Goal: Task Accomplishment & Management: Manage account settings

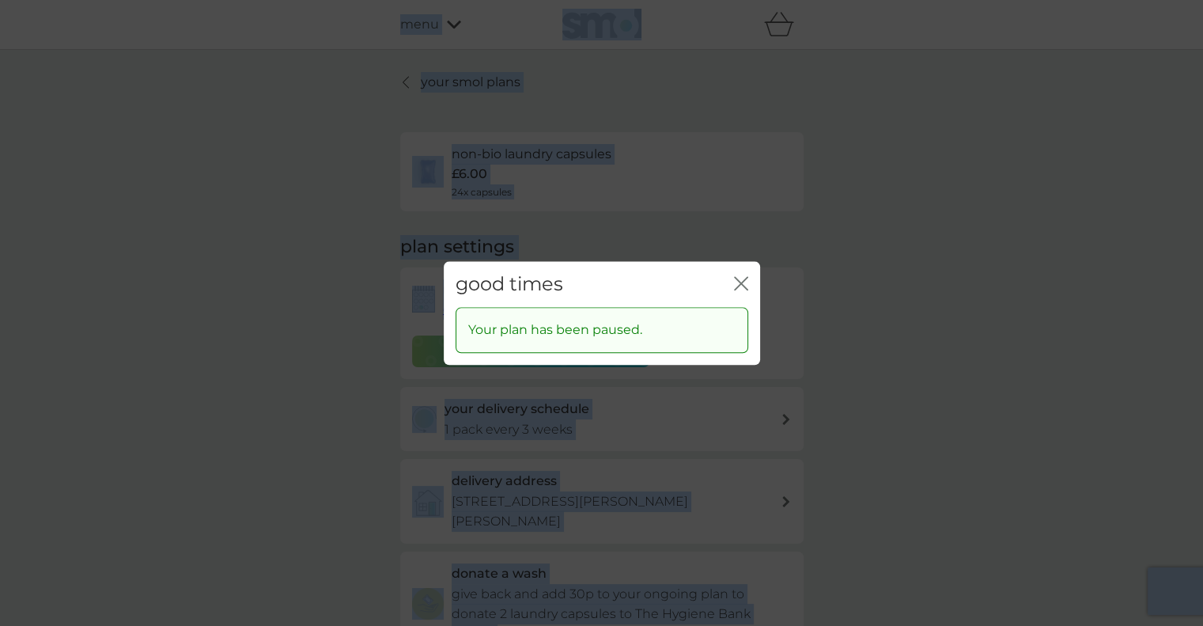
click at [741, 287] on icon "close" at bounding box center [741, 283] width 14 height 14
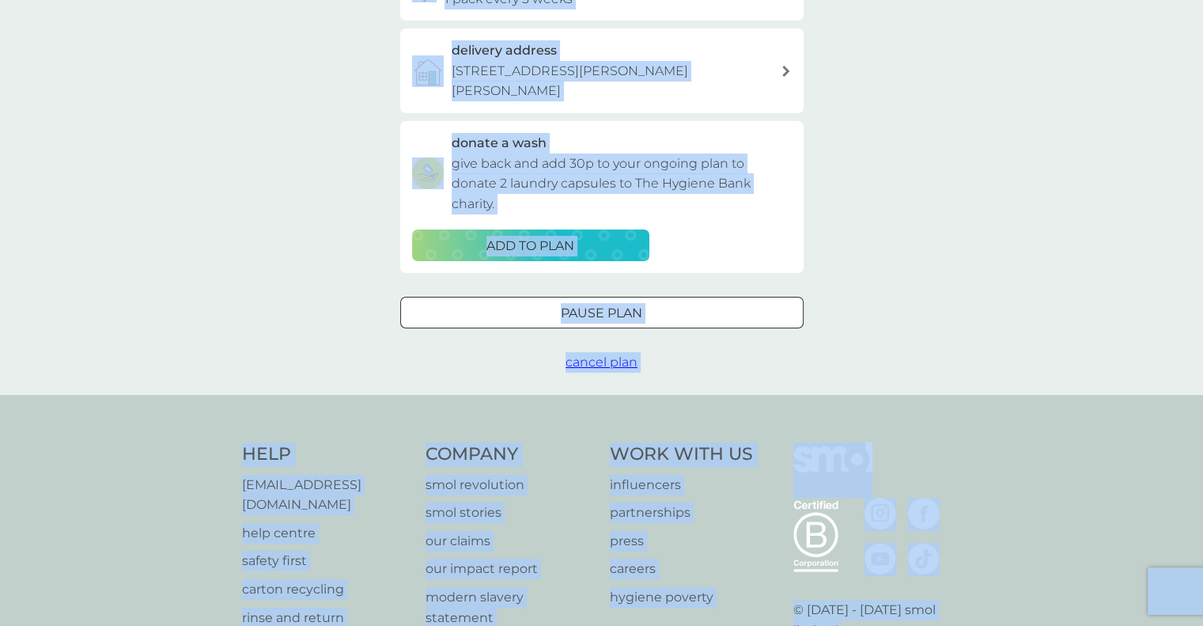
click at [610, 365] on span "cancel plan" at bounding box center [601, 361] width 72 height 15
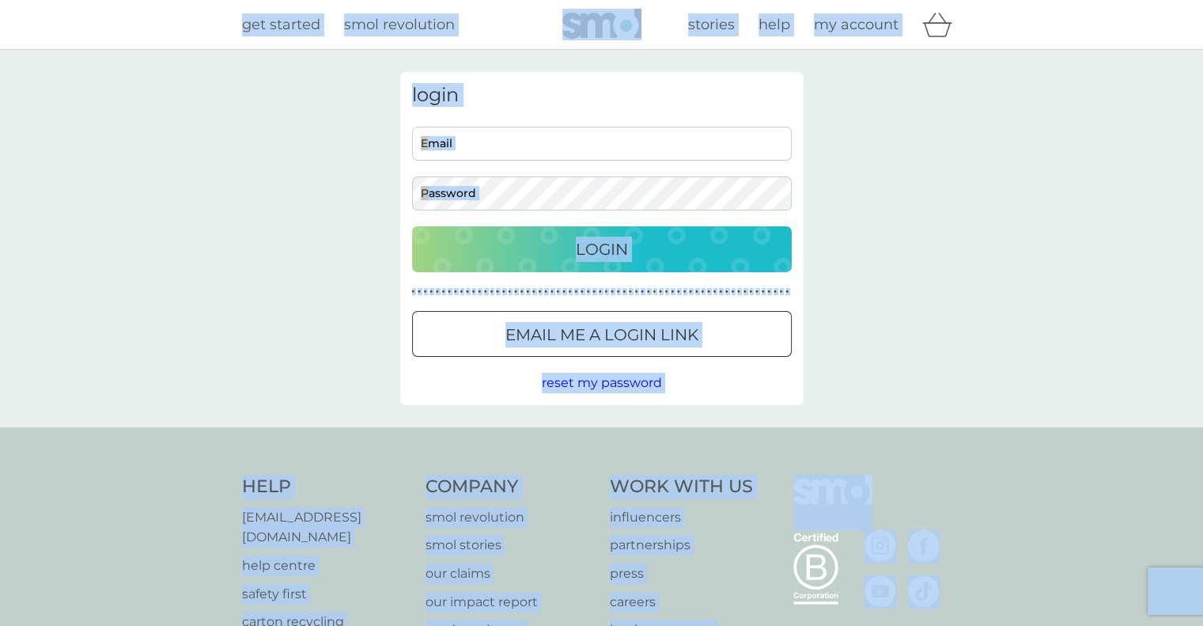
type input "[EMAIL_ADDRESS][DOMAIN_NAME]"
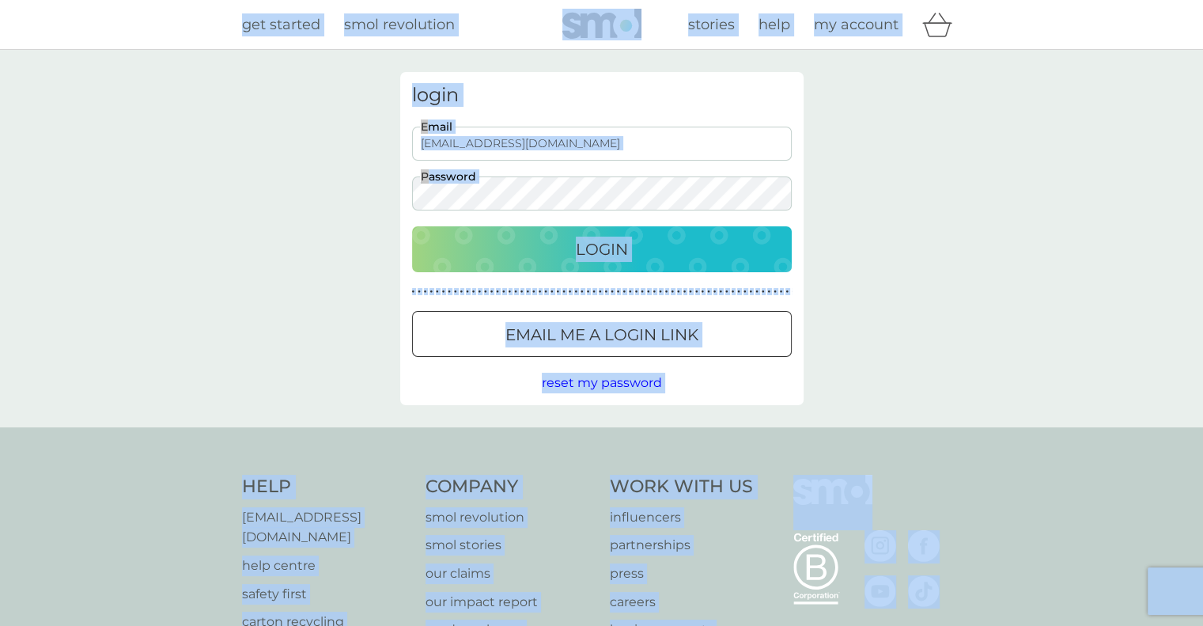
click at [639, 248] on div "Login" at bounding box center [602, 248] width 348 height 25
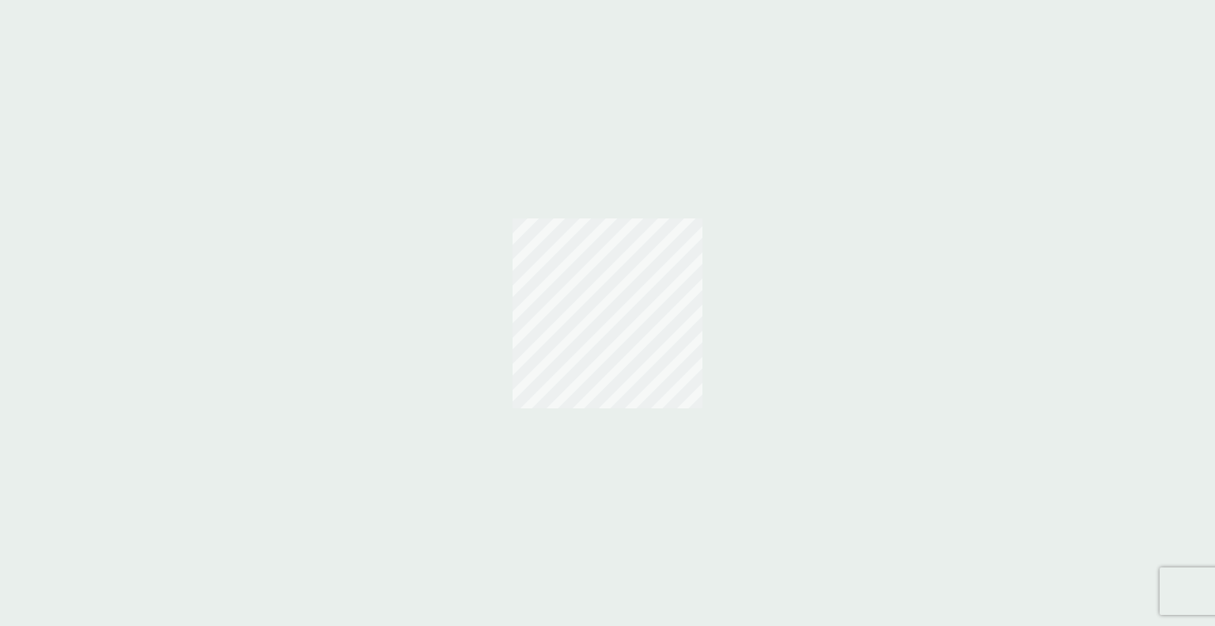
click at [202, 248] on div at bounding box center [607, 313] width 1215 height 626
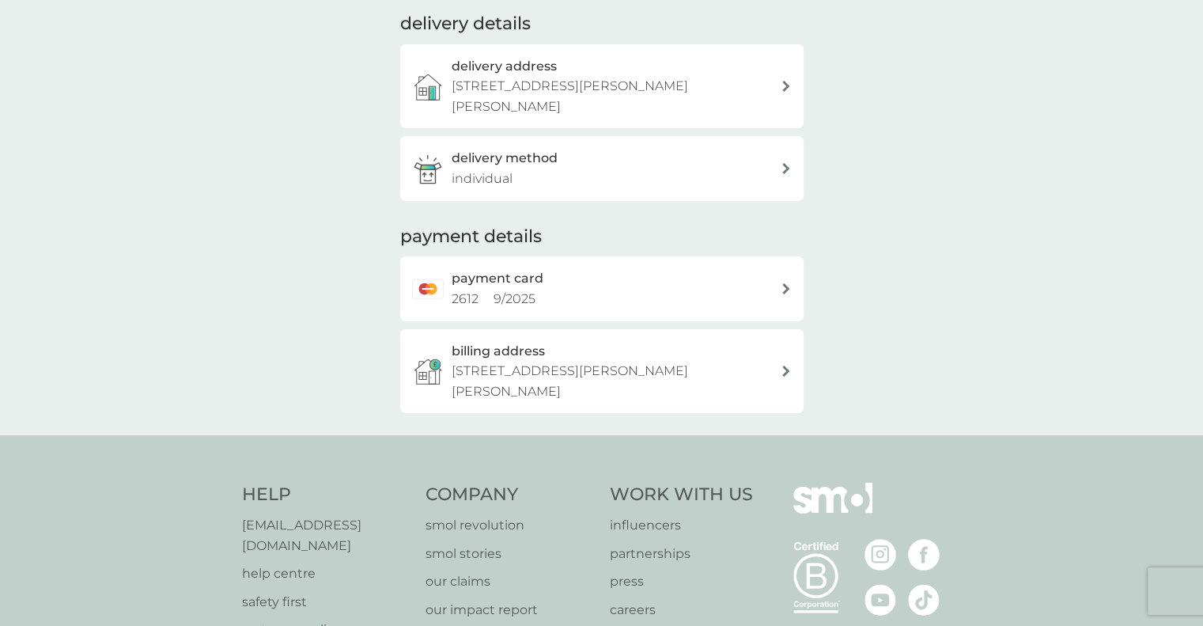
scroll to position [215, 0]
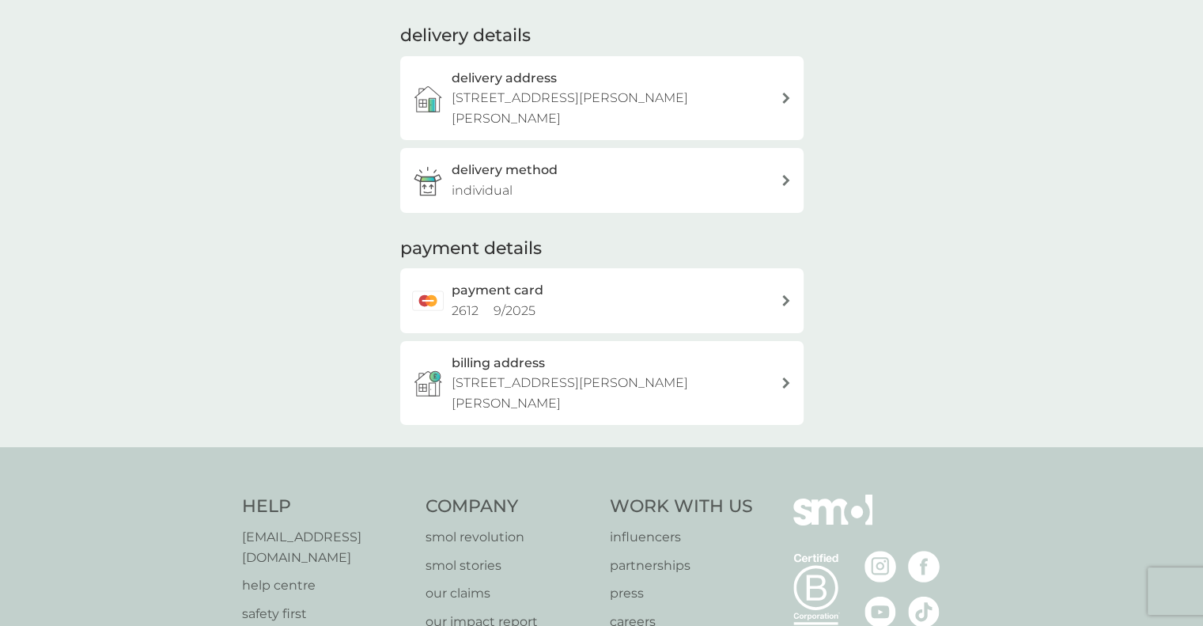
click at [641, 308] on div "payment card 2612 9 / 2025" at bounding box center [616, 300] width 329 height 40
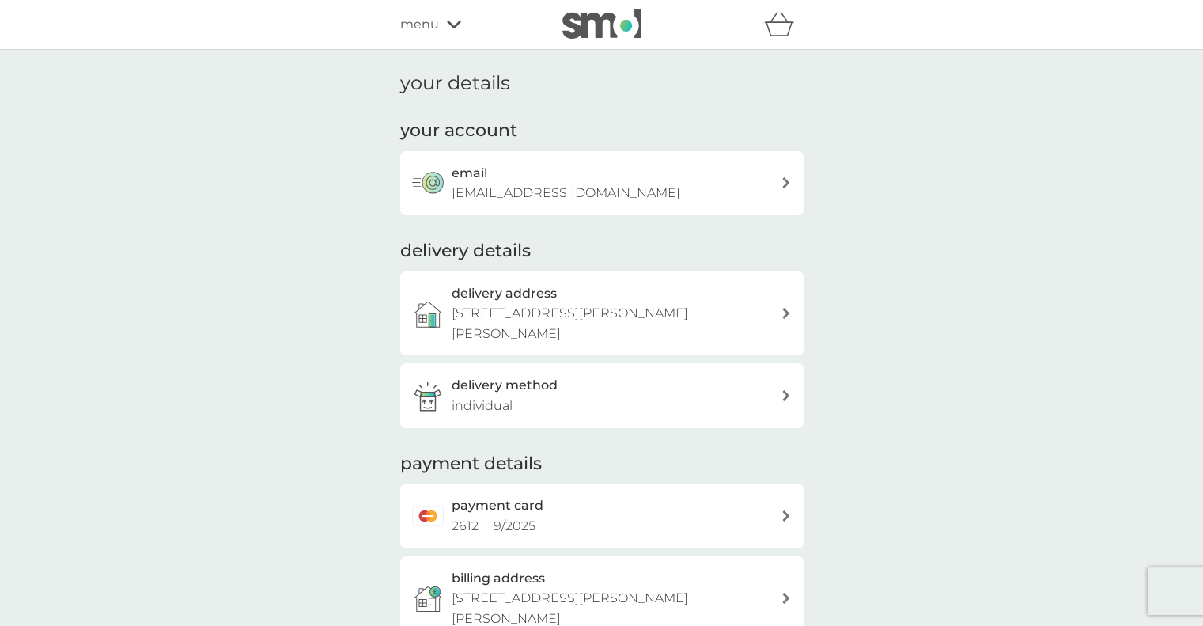
click at [446, 15] on div "menu" at bounding box center [467, 24] width 134 height 21
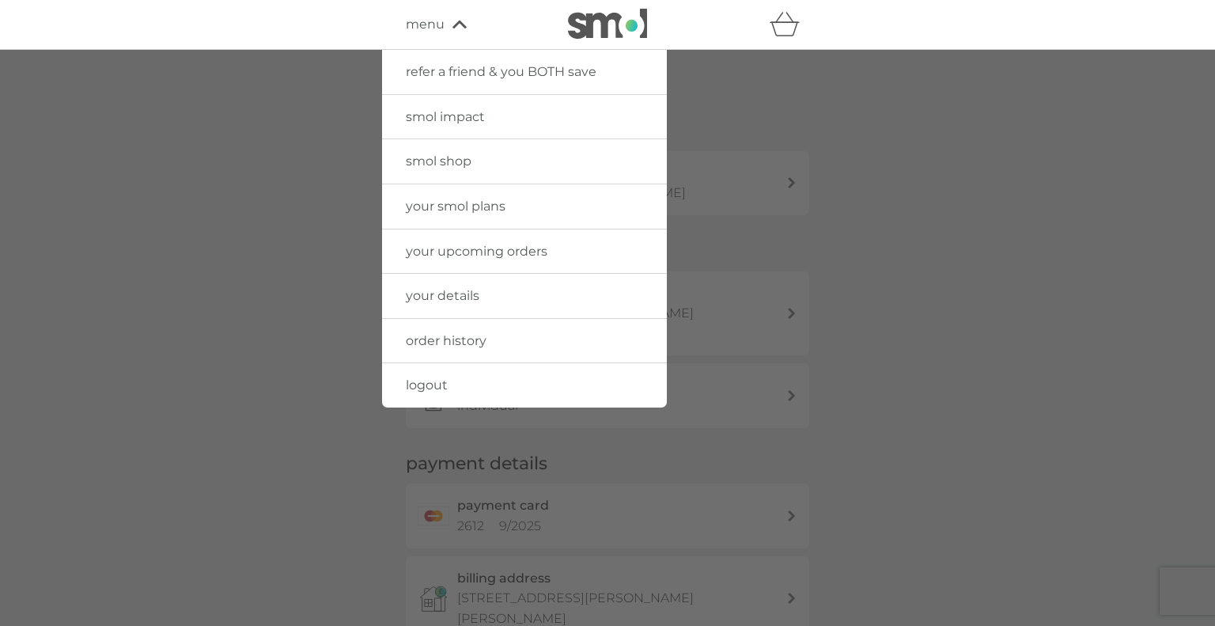
click at [469, 209] on span "your smol plans" at bounding box center [456, 205] width 100 height 15
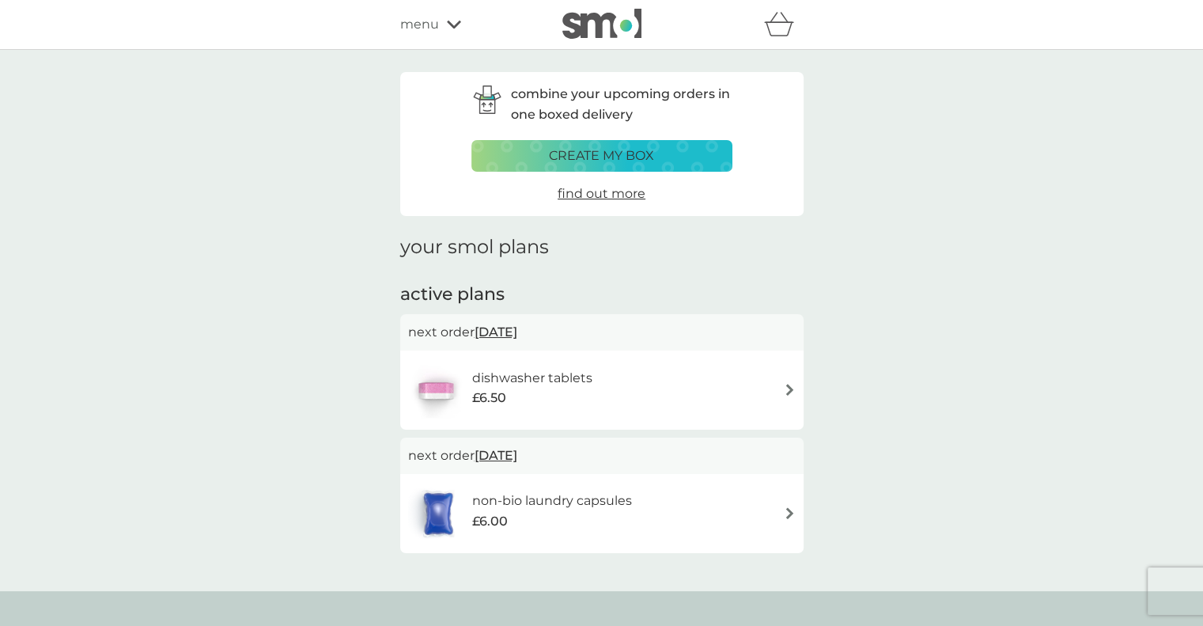
click at [517, 328] on span "23 Oct 2025" at bounding box center [495, 331] width 43 height 31
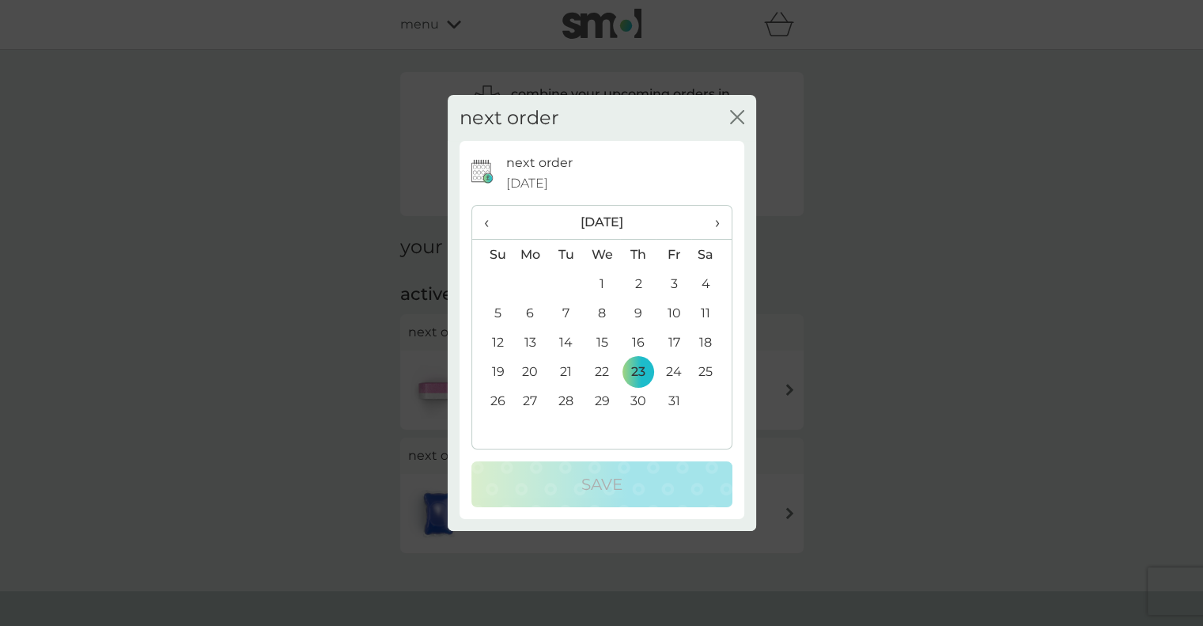
click at [739, 116] on icon "close" at bounding box center [737, 117] width 14 height 14
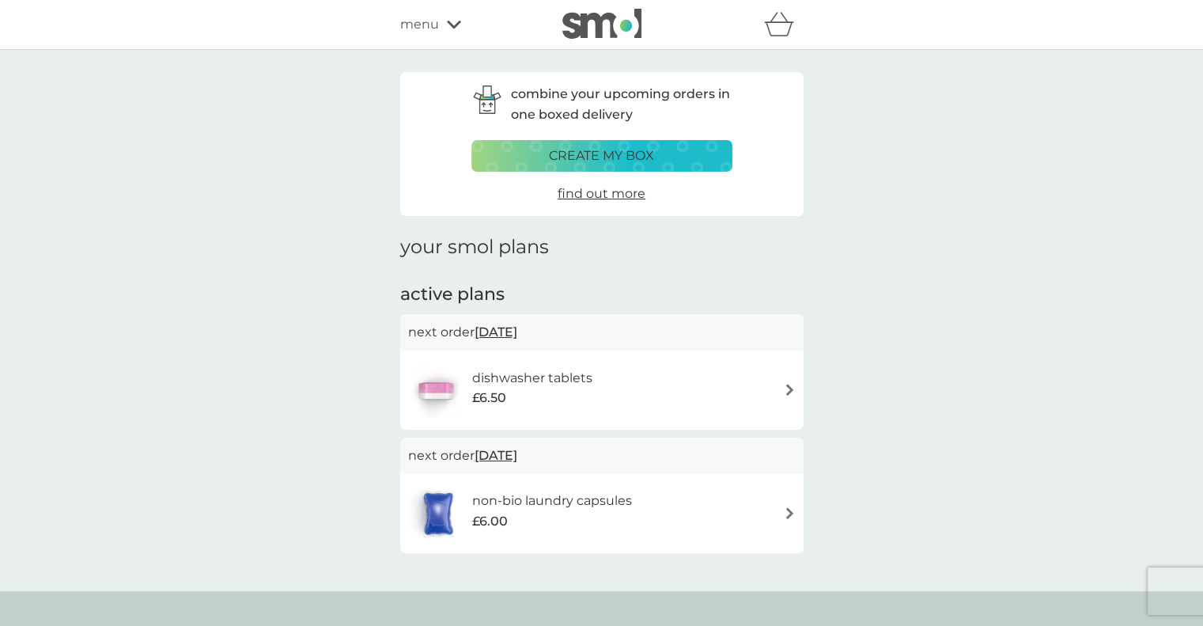
click at [607, 405] on div "dishwasher tablets £6.50" at bounding box center [540, 390] width 136 height 44
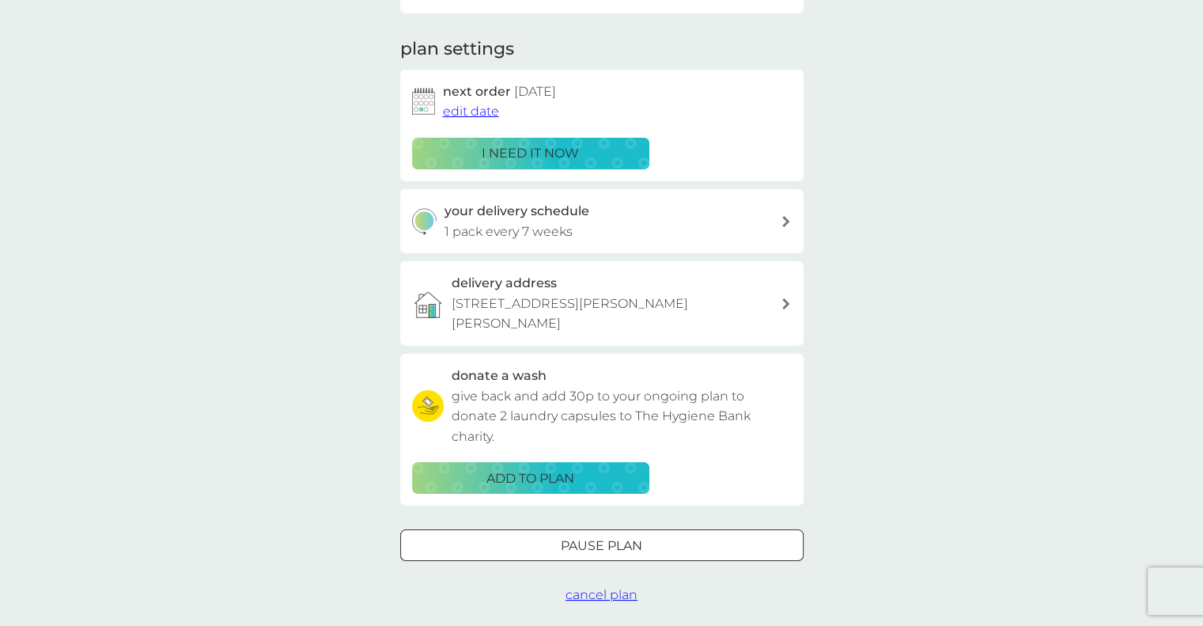
scroll to position [199, 0]
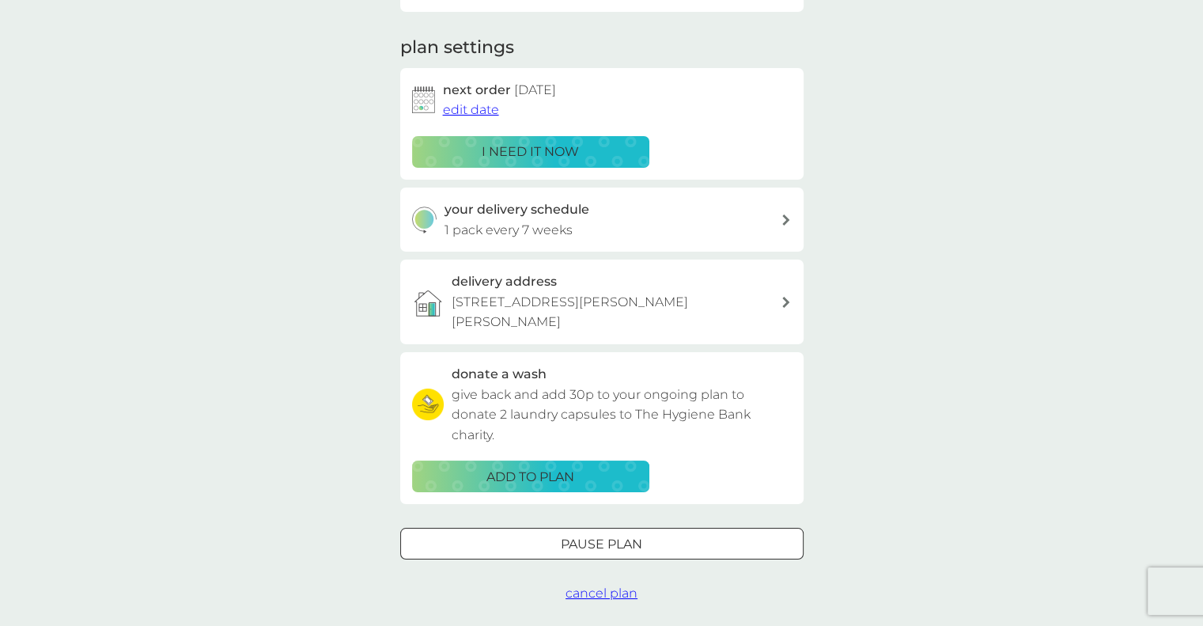
click at [595, 597] on span "cancel plan" at bounding box center [601, 592] width 72 height 15
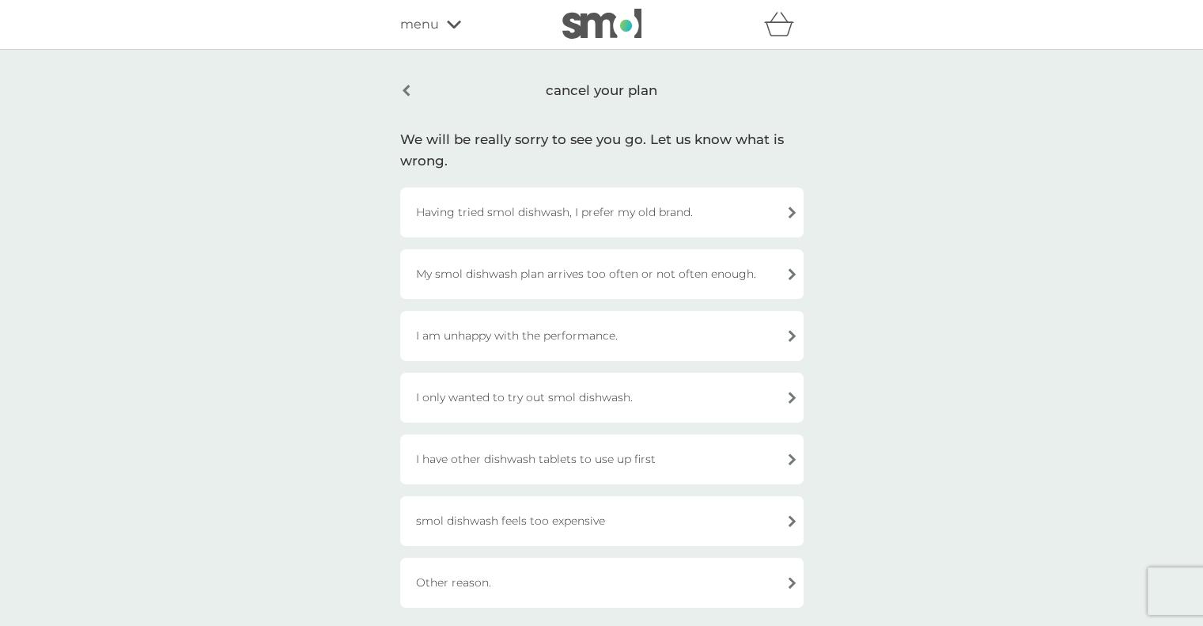
click at [501, 575] on div "Other reason." at bounding box center [601, 583] width 403 height 50
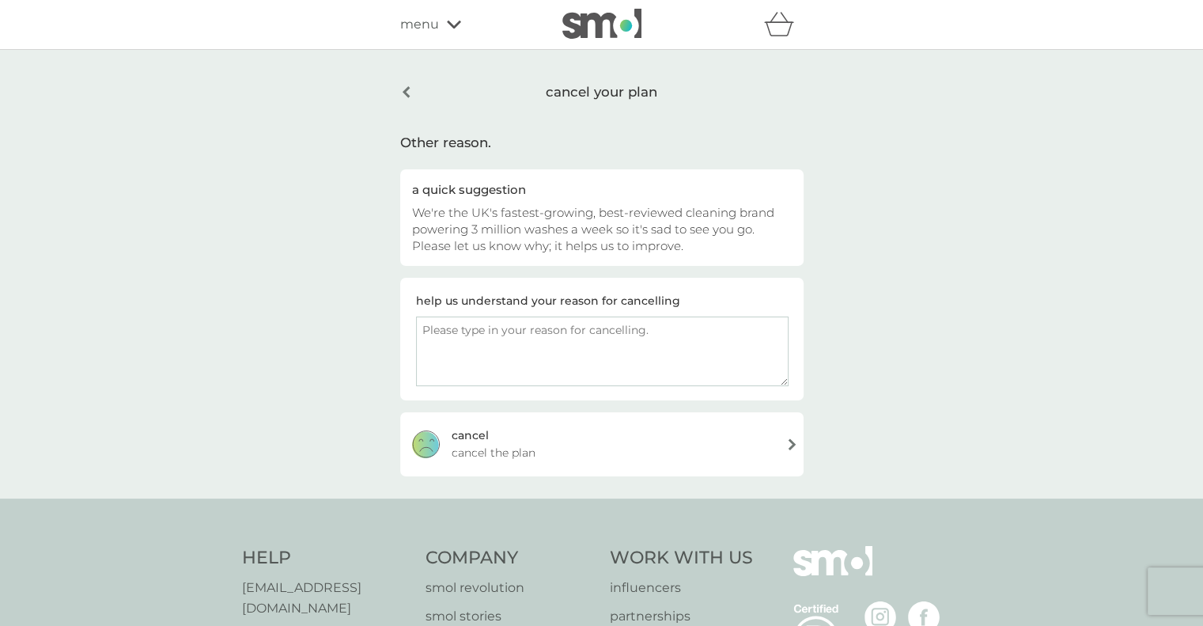
click at [595, 435] on div "cancel cancel the plan" at bounding box center [601, 443] width 403 height 63
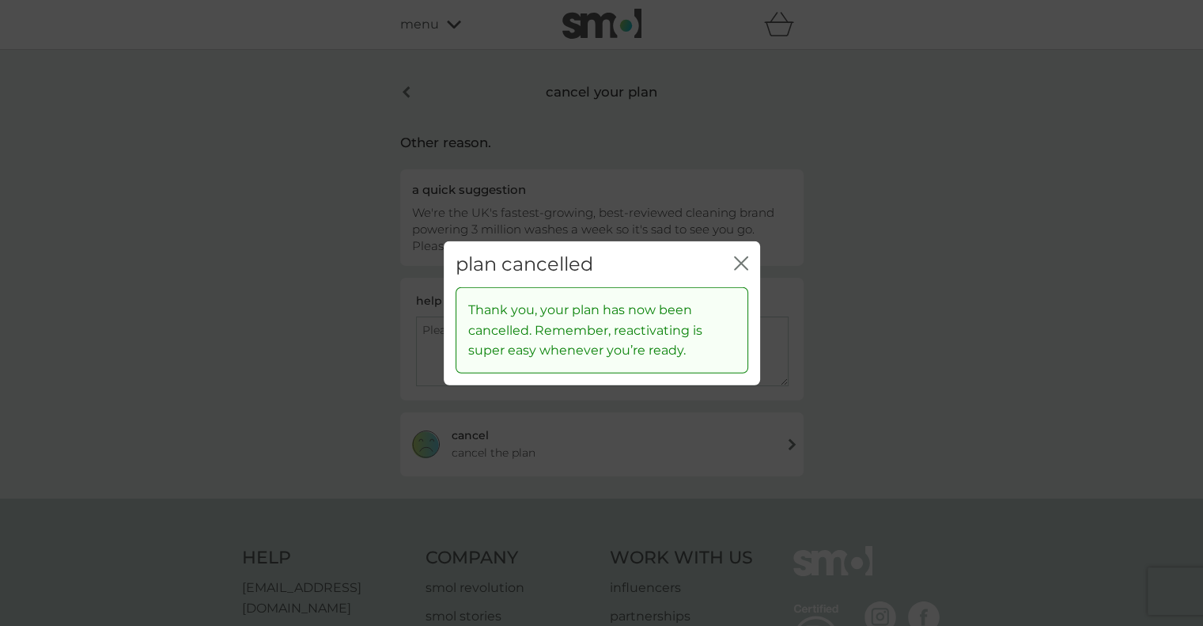
click at [743, 265] on icon "close" at bounding box center [744, 262] width 6 height 13
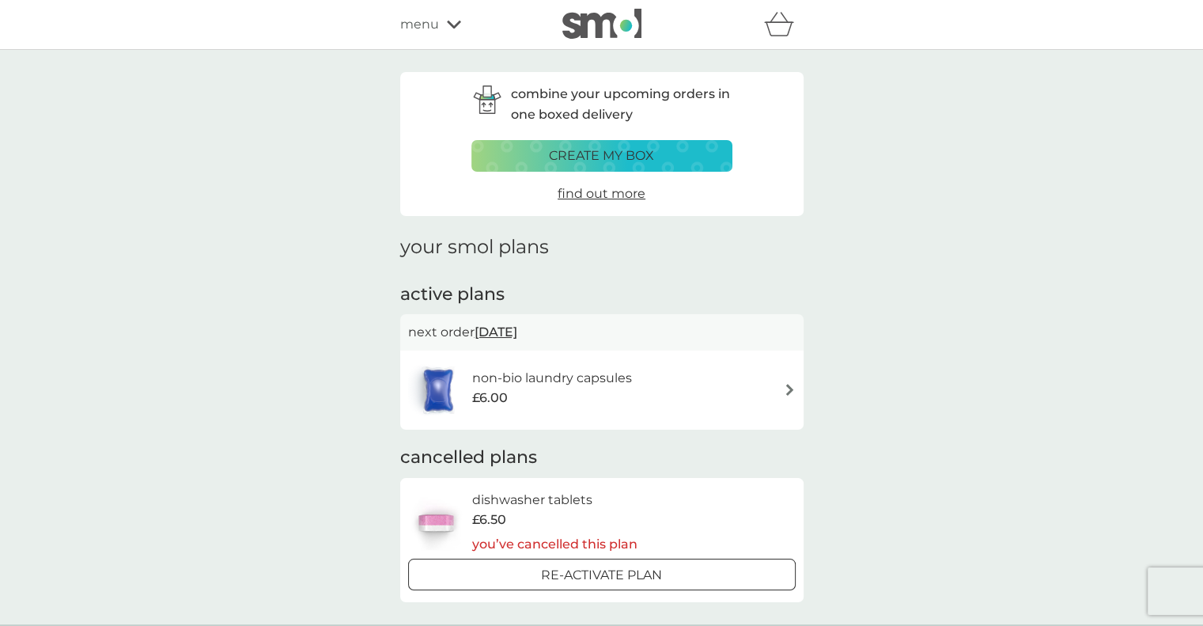
click at [569, 407] on div "£6.00" at bounding box center [552, 397] width 160 height 21
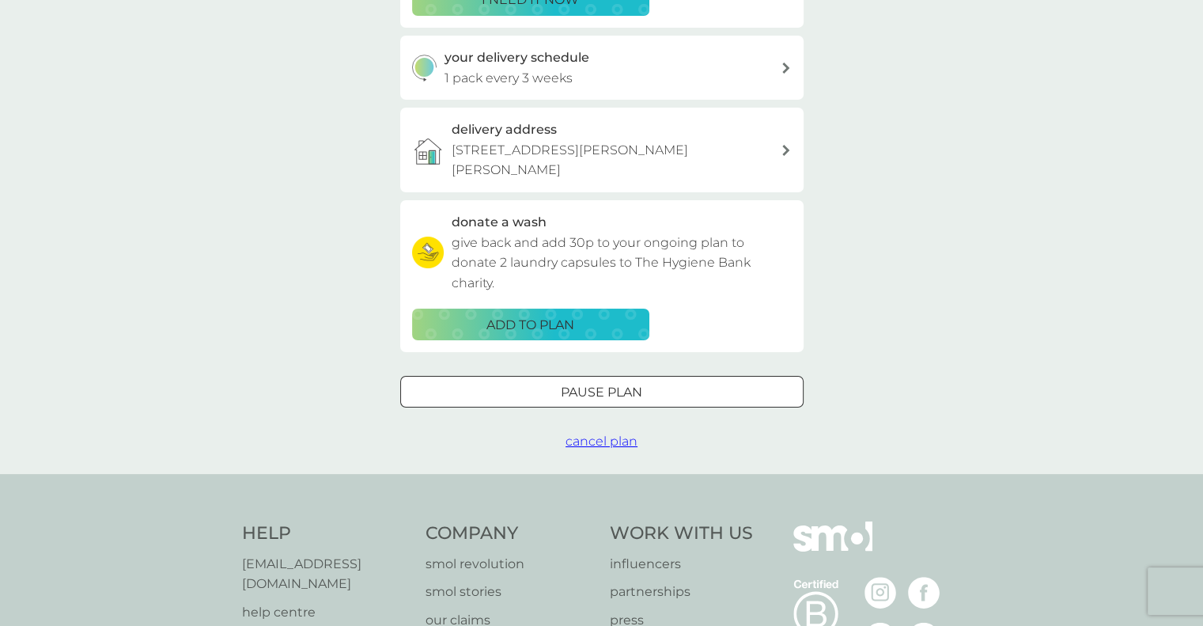
scroll to position [351, 0]
click at [610, 442] on span "cancel plan" at bounding box center [601, 440] width 72 height 15
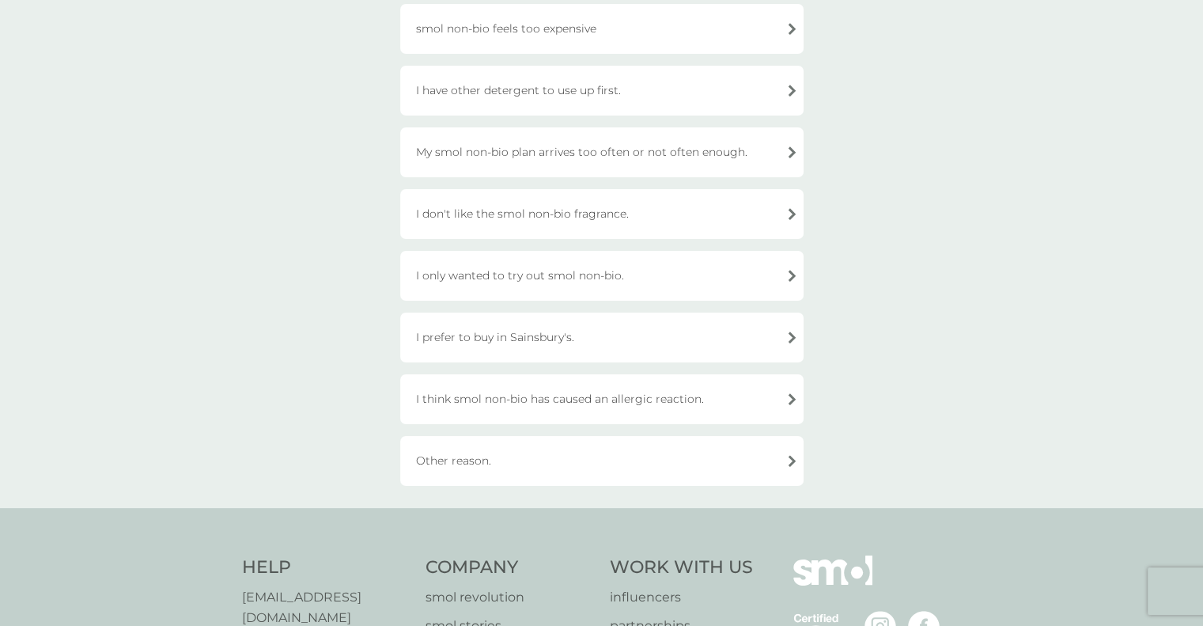
scroll to position [376, 0]
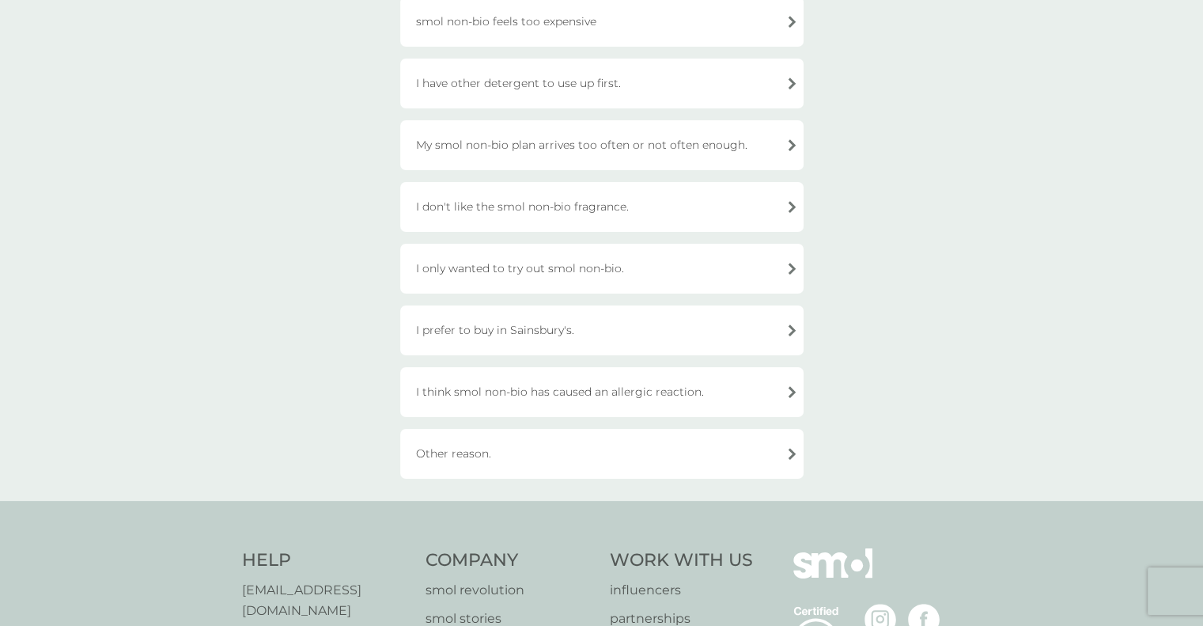
click at [539, 458] on div "Other reason." at bounding box center [601, 454] width 403 height 50
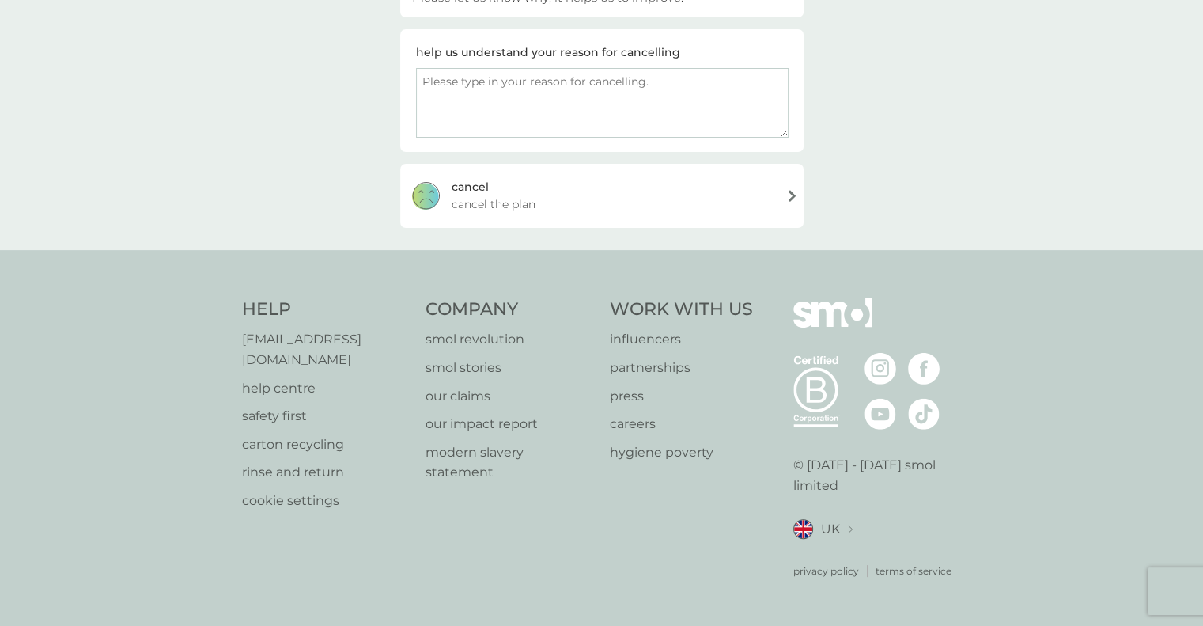
scroll to position [224, 0]
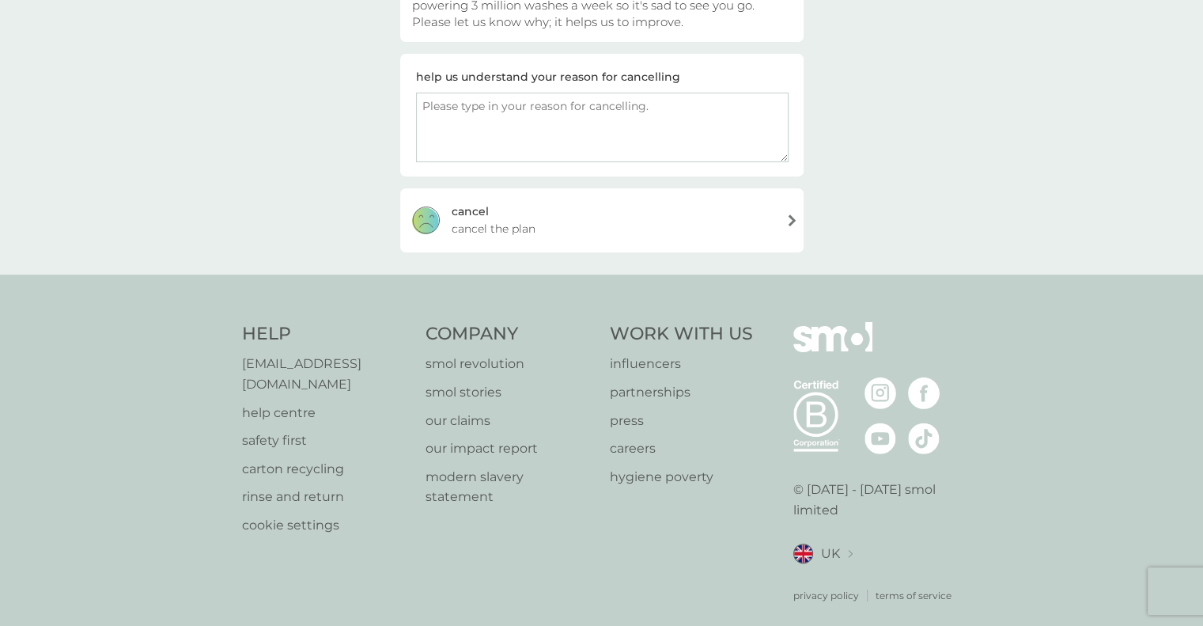
click at [597, 208] on div "cancel cancel the plan" at bounding box center [601, 219] width 403 height 63
